Goal: Find specific page/section: Find specific page/section

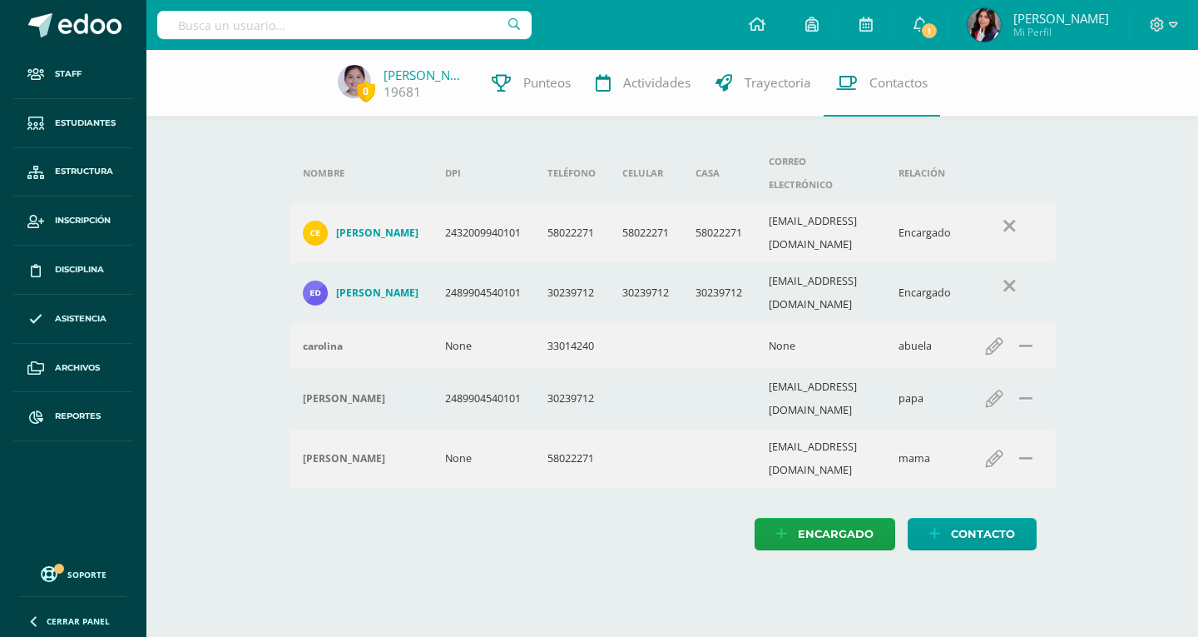
click at [327, 42] on div at bounding box center [344, 25] width 374 height 50
click at [325, 25] on input "text" at bounding box center [344, 25] width 374 height 28
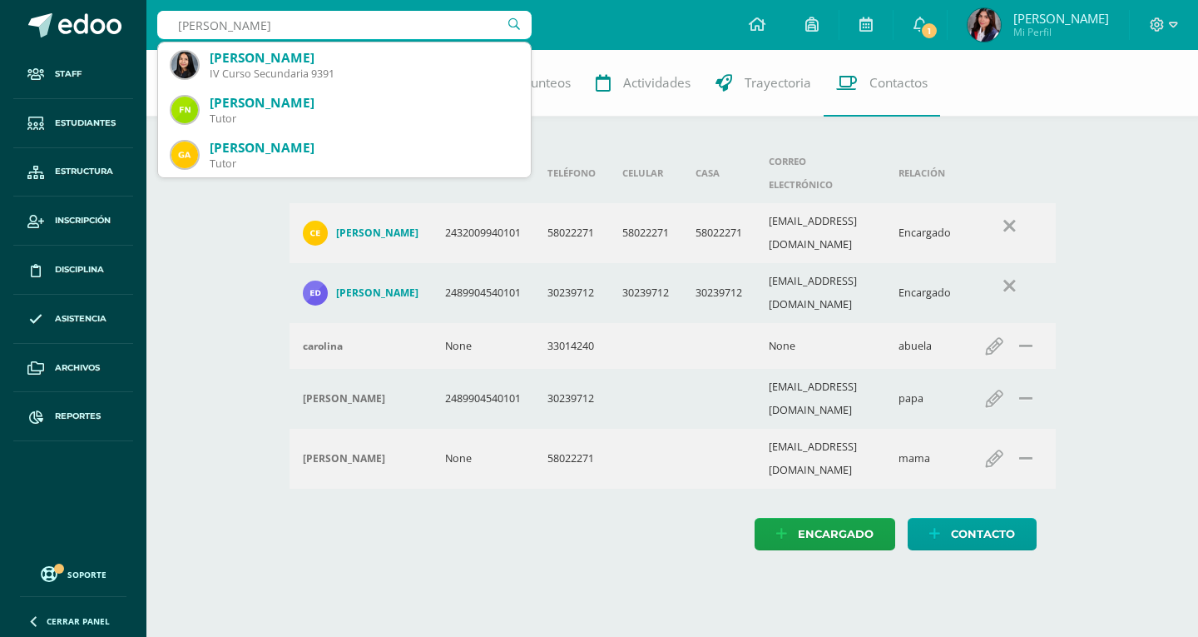
type input "[PERSON_NAME]"
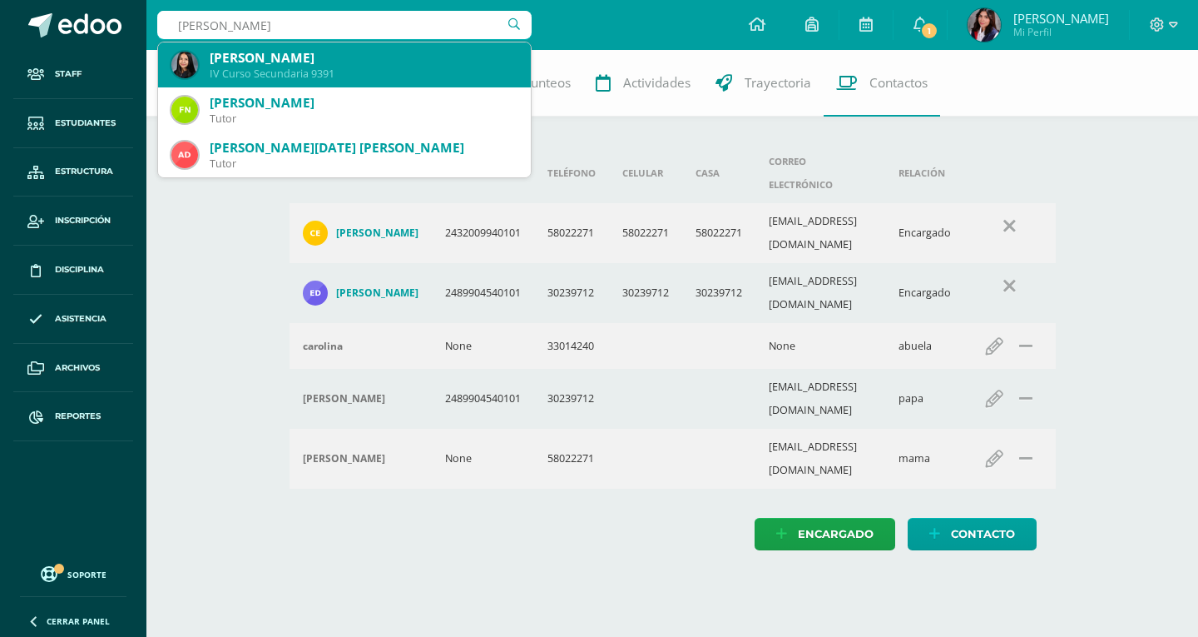
click at [329, 44] on div "María Andrea Noriega Cosenza IV Curso Secundaria 9391" at bounding box center [344, 64] width 346 height 45
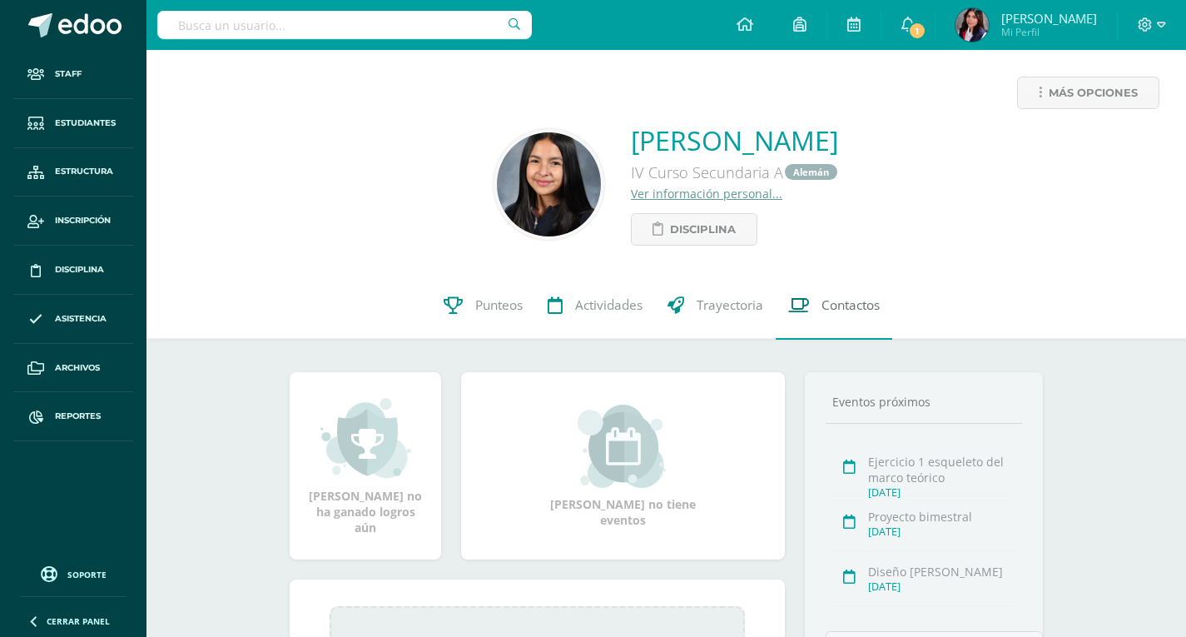
click at [842, 310] on span "Contactos" at bounding box center [850, 305] width 58 height 17
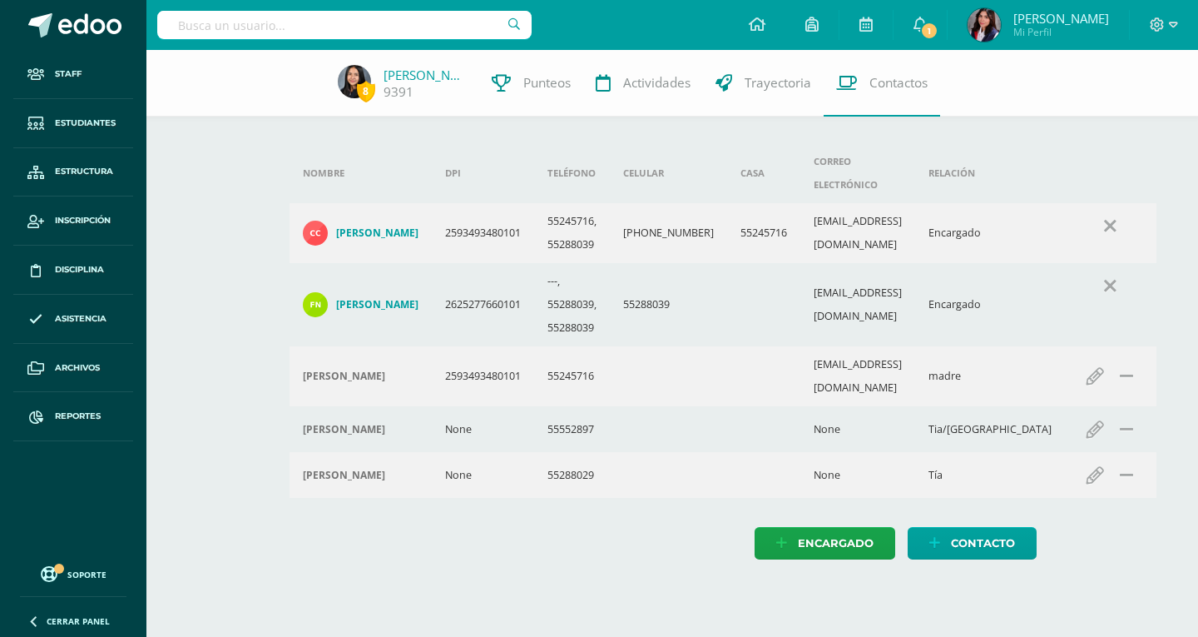
click at [292, 0] on div at bounding box center [344, 25] width 374 height 50
click at [292, 13] on input "text" at bounding box center [344, 25] width 374 height 28
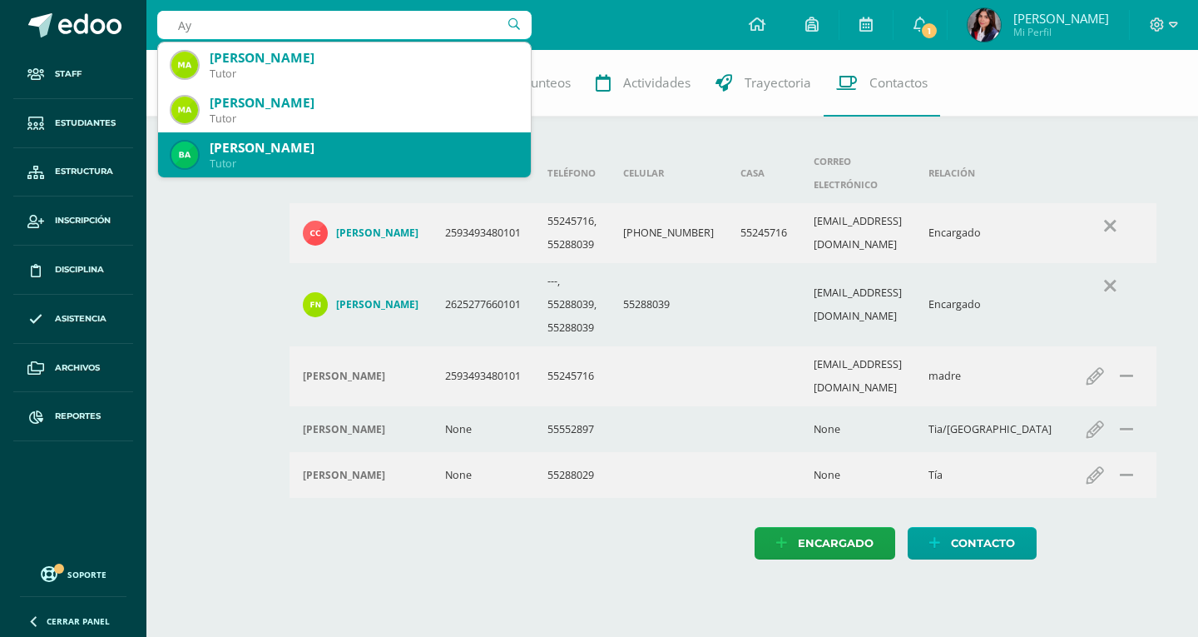
type input "A"
type input "Isabella garcía"
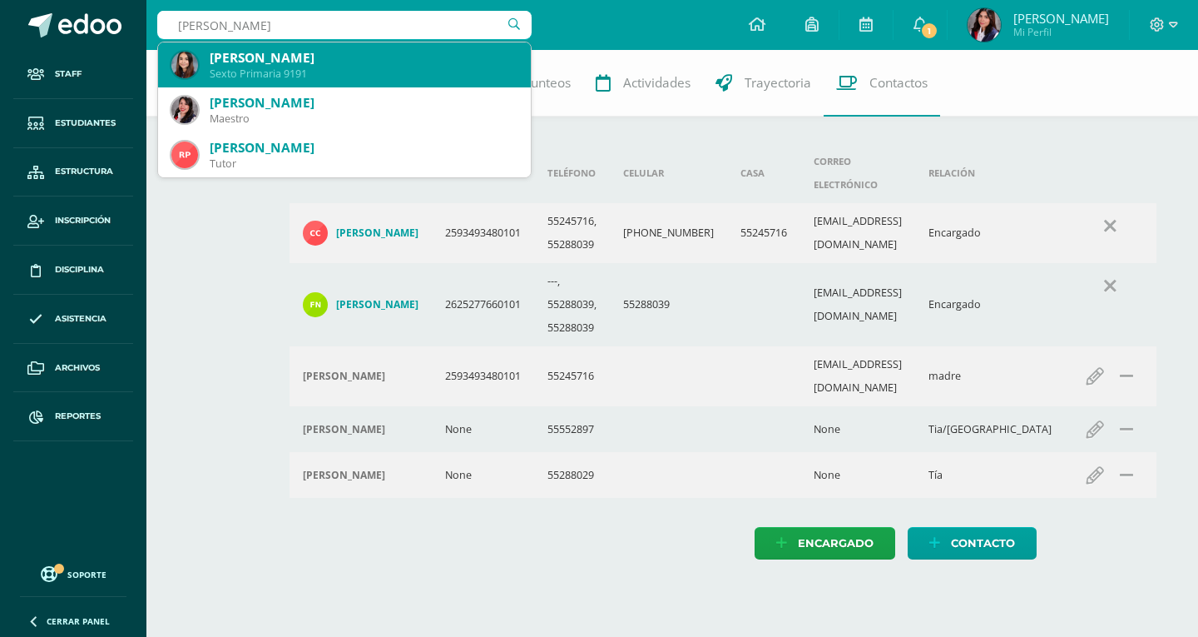
click at [358, 64] on div "[PERSON_NAME]" at bounding box center [364, 57] width 308 height 17
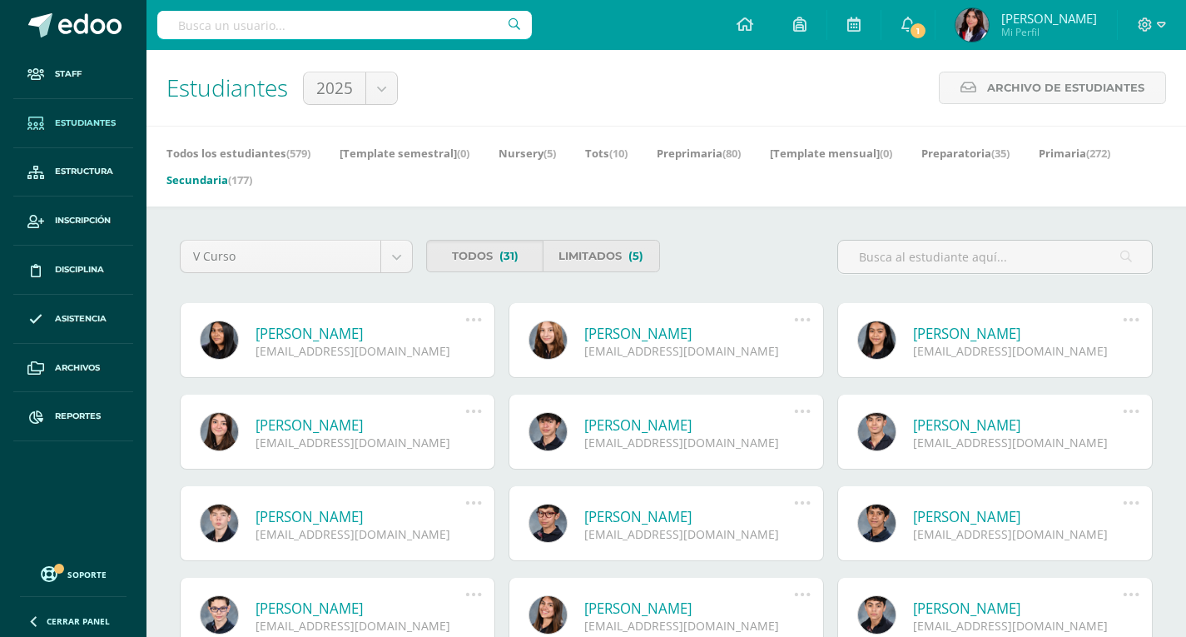
click at [325, 22] on input "text" at bounding box center [344, 25] width 374 height 28
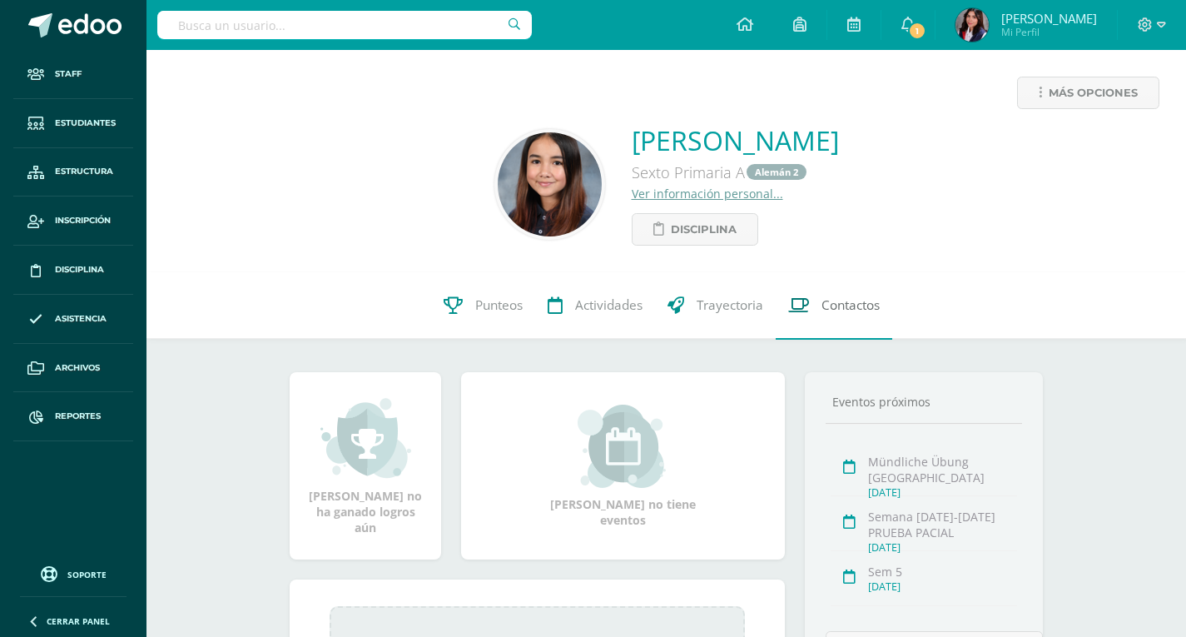
click at [848, 311] on span "Contactos" at bounding box center [850, 305] width 58 height 17
